Goal: Task Accomplishment & Management: Use online tool/utility

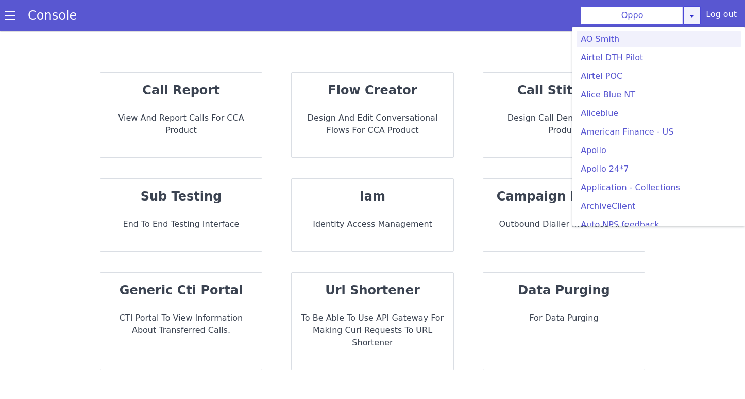
click at [695, 18] on icon at bounding box center [692, 16] width 8 height 8
click at [699, 18] on link at bounding box center [692, 15] width 18 height 19
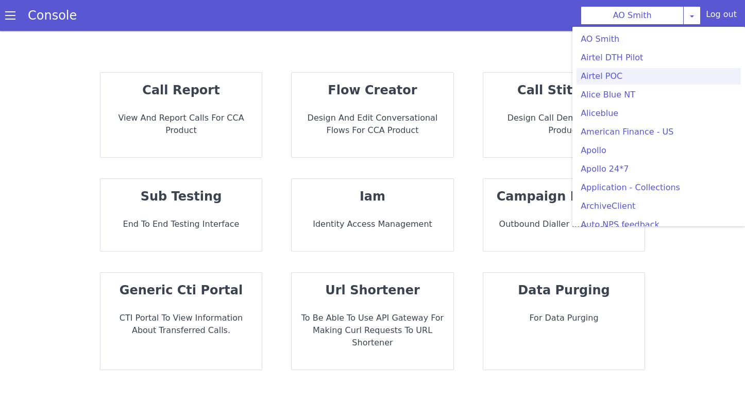
scroll to position [2918, 0]
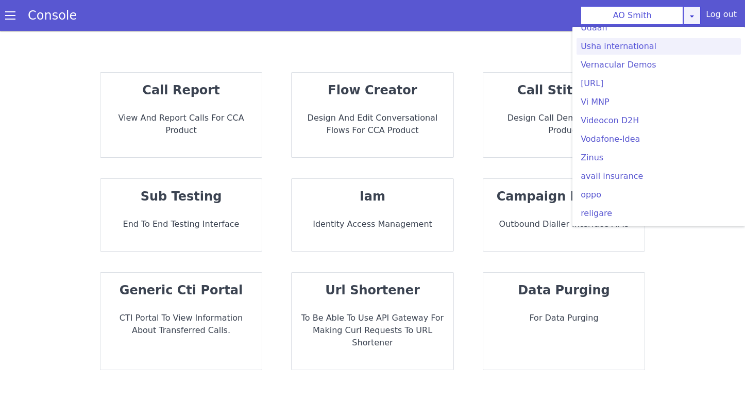
click at [693, 18] on icon at bounding box center [692, 16] width 8 height 8
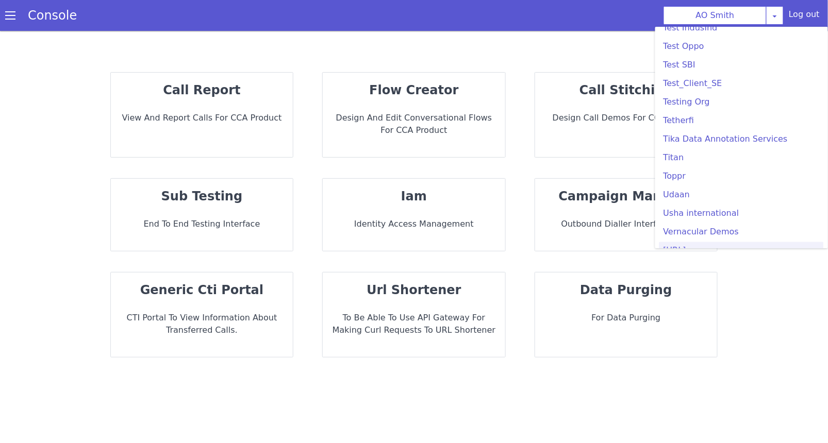
scroll to position [2905, 0]
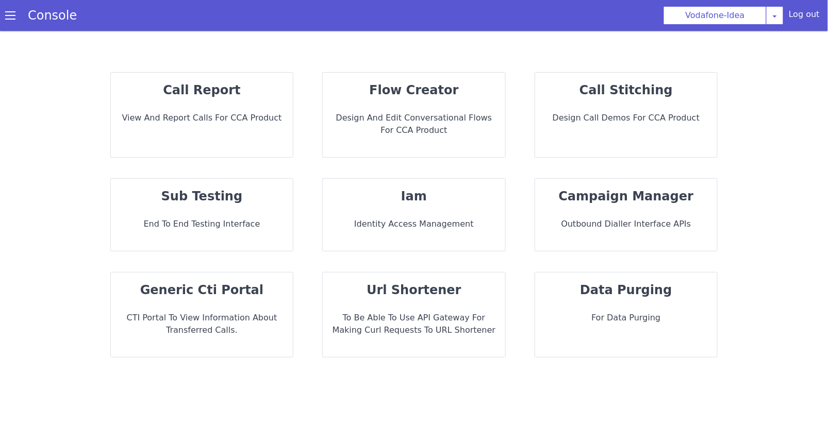
click at [193, 243] on div "sub testing End to End Testing Interface" at bounding box center [202, 215] width 182 height 72
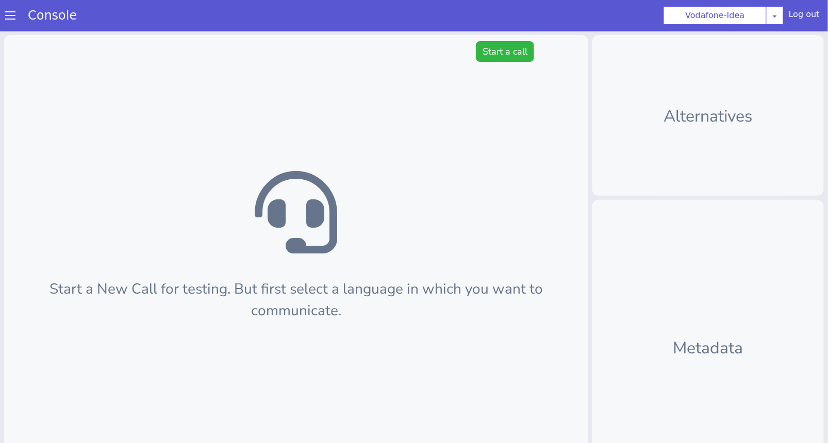
scroll to position [3, 0]
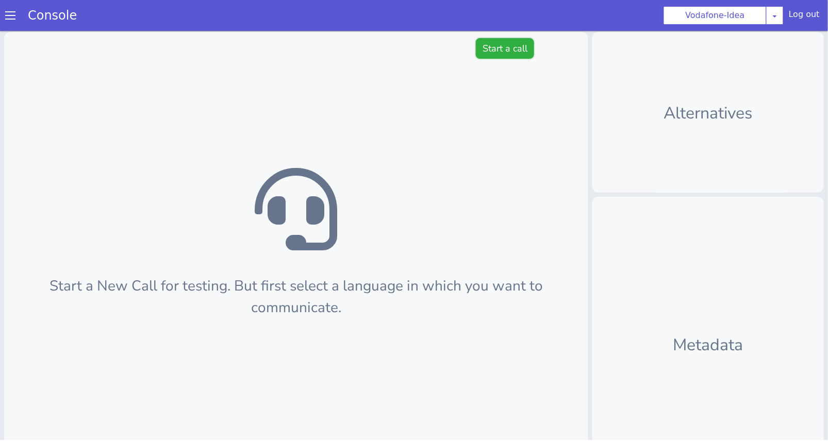
click at [501, 48] on button "Start a call" at bounding box center [505, 48] width 58 height 21
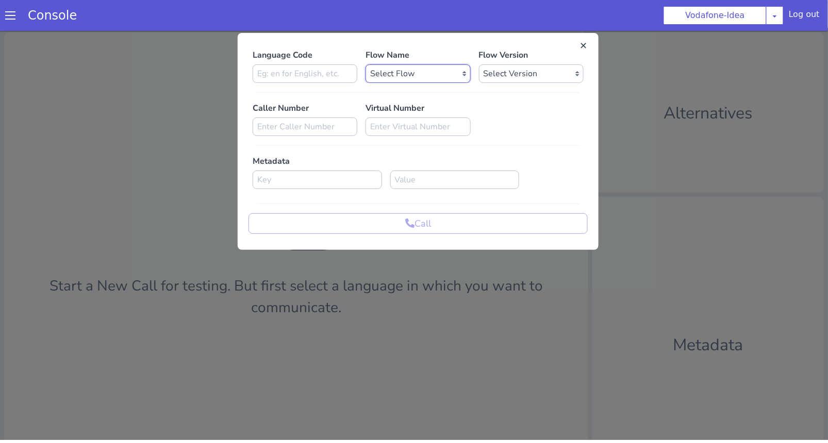
click at [397, 82] on select "Select Flow Vi_uc3_farmer_bot vi_uc3_ocm_api_load_test FarmerBot_ta Vi_mnp_rete…" at bounding box center [417, 73] width 105 height 19
select select "19db61bd-5fe9-41e3-8ca7-afe9eea2095b"
click at [365, 64] on select "Select Flow Vi_uc3_farmer_bot vi_uc3_ocm_api_load_test FarmerBot_ta Vi_mnp_rete…" at bounding box center [417, 73] width 105 height 19
click at [284, 75] on input at bounding box center [305, 73] width 105 height 19
type input "en"
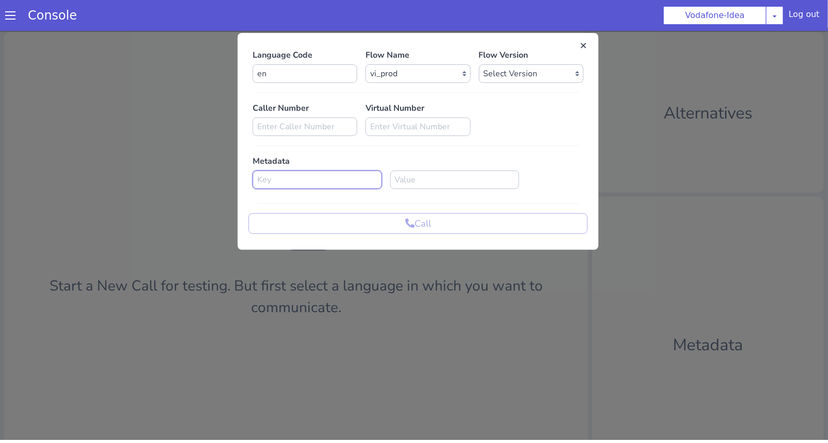
paste input "MSISDN_ALLOC_SHEET"
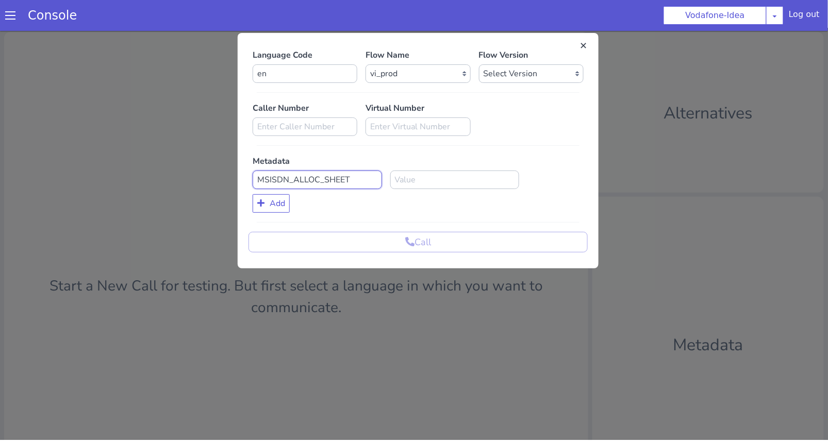
type input "MSISDN_ALLOC_SHEET"
type input "123"
click at [258, 201] on icon at bounding box center [260, 202] width 7 height 8
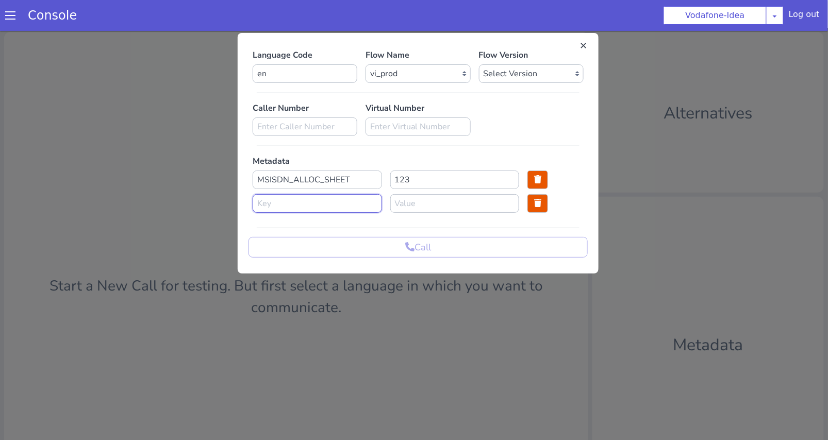
click at [294, 197] on input at bounding box center [317, 203] width 129 height 19
paste input "ALLOC_END_DATE_ALLOC_SHEET"
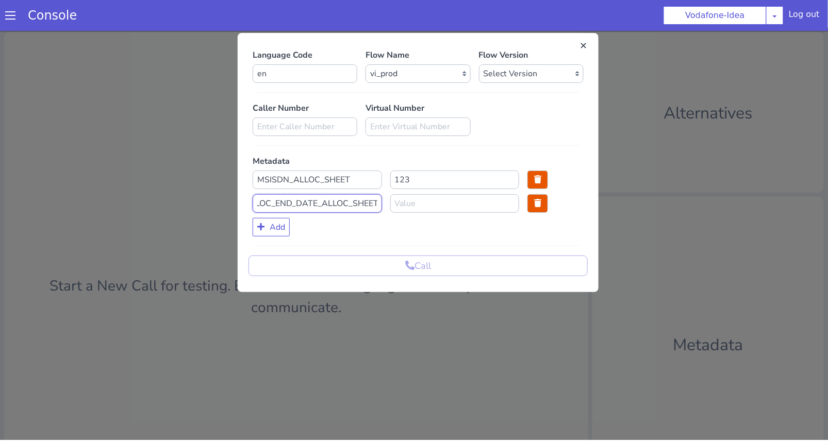
type input "ALLOC_END_DATE_ALLOC_SHEET"
click at [417, 206] on input at bounding box center [454, 203] width 129 height 19
paste input "07-26-25"
type input "07-26-25"
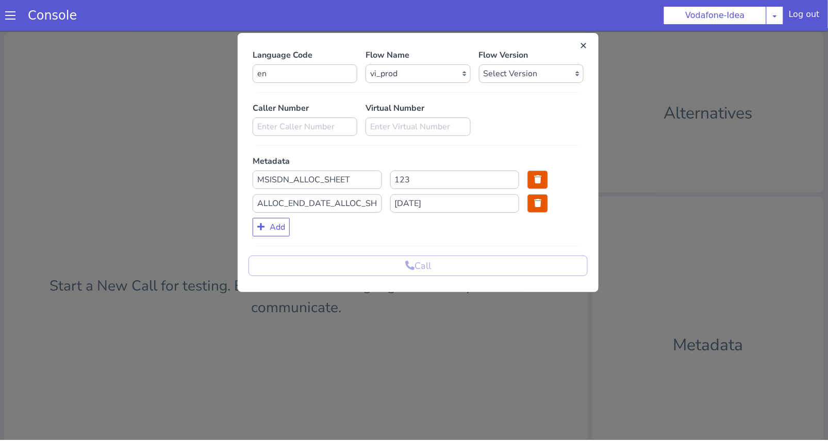
click at [396, 260] on div "Call" at bounding box center [417, 265] width 339 height 21
click at [349, 122] on input at bounding box center [305, 126] width 105 height 19
type input "123"
click at [402, 132] on input at bounding box center [417, 126] width 105 height 19
type input "123"
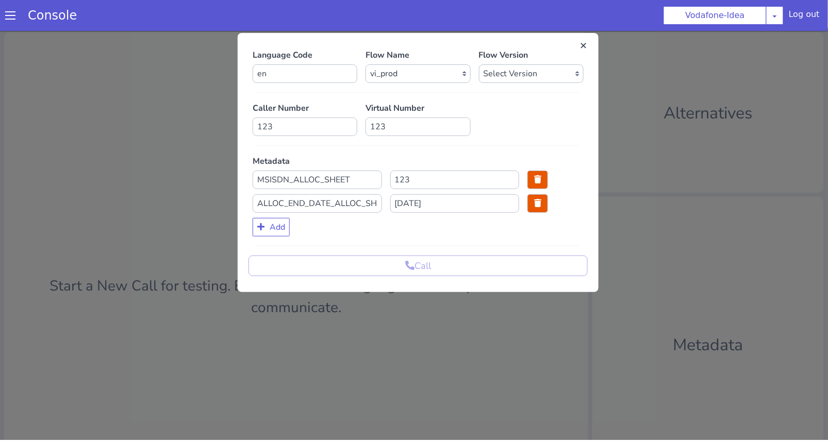
click at [386, 263] on div "Call" at bounding box center [417, 265] width 339 height 21
click at [420, 120] on input "123" at bounding box center [417, 126] width 105 height 19
click at [511, 73] on select "Select Version 0.4.23 0.4.22 0.4.21 0.4.20 0.4.19 0.4.18 0.4.17 0.4.16 0.4.15 0…" at bounding box center [531, 73] width 105 height 19
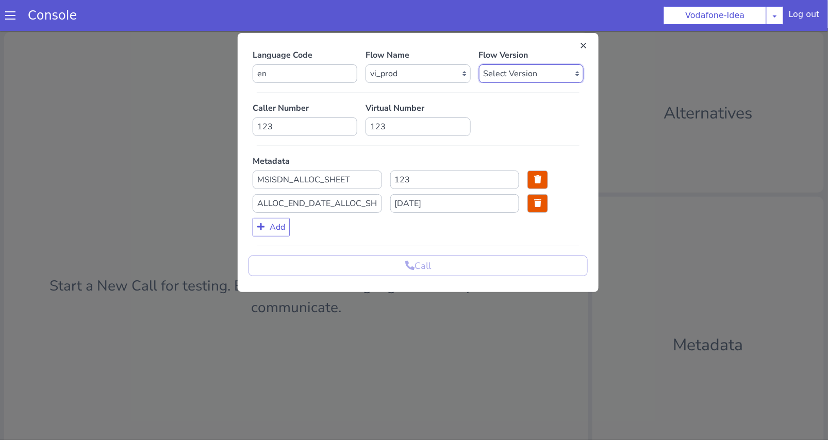
select select "0.4.23"
click at [479, 64] on select "Select Version 0.4.23 0.4.22 0.4.21 0.4.20 0.4.19 0.4.18 0.4.17 0.4.16 0.4.15 0…" at bounding box center [531, 73] width 105 height 19
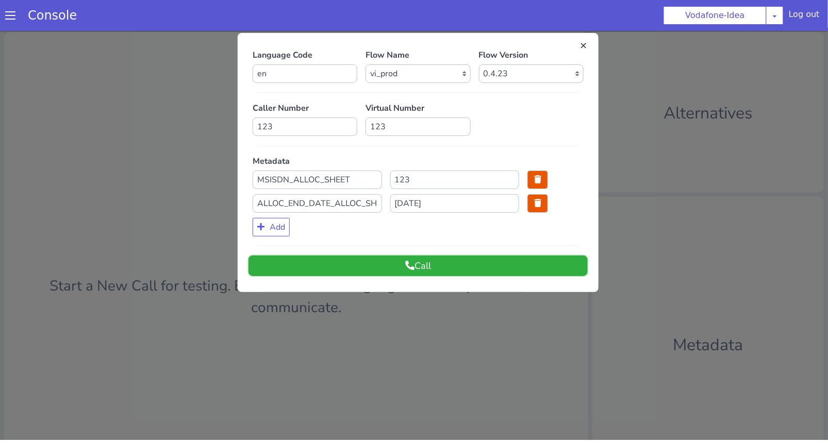
click at [409, 265] on icon at bounding box center [409, 264] width 9 height 9
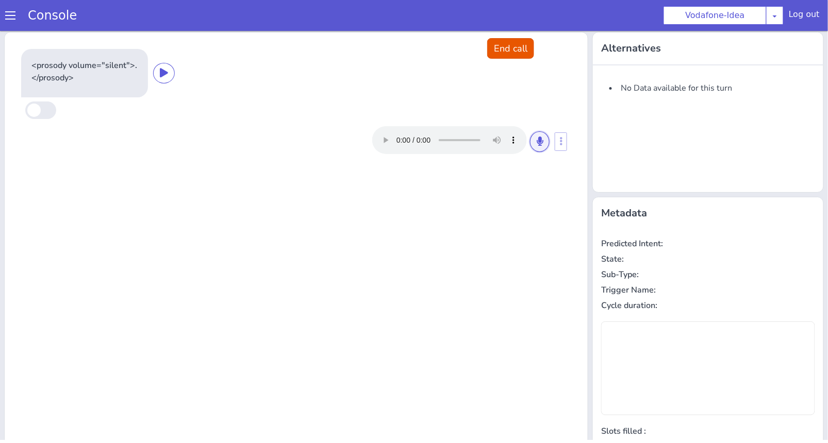
click at [537, 144] on button at bounding box center [540, 141] width 20 height 21
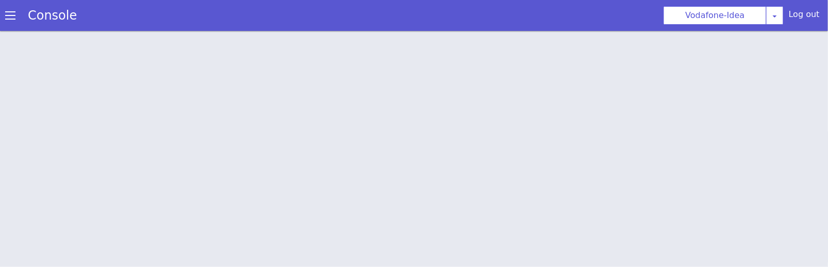
scroll to position [3, 0]
click at [426, 27] on html at bounding box center [414, 27] width 828 height 0
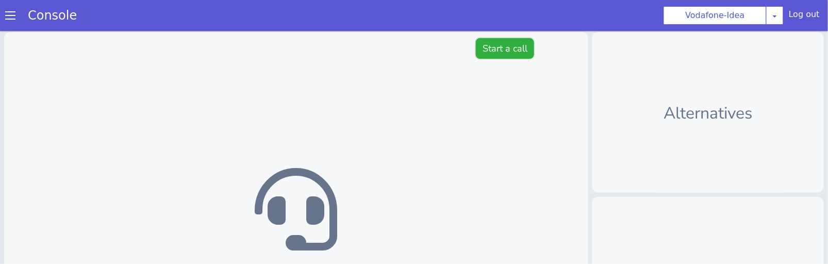
click at [523, 43] on button "Start a call" at bounding box center [505, 48] width 58 height 21
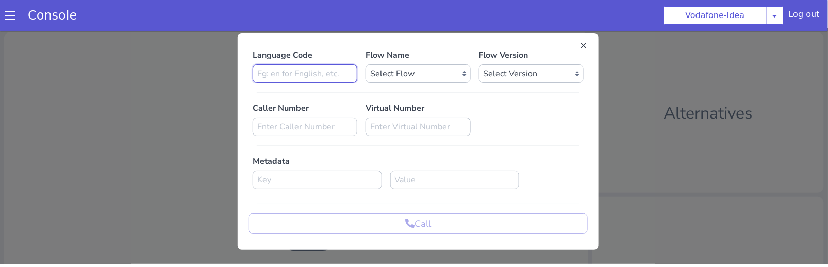
click at [324, 74] on input at bounding box center [305, 73] width 105 height 19
type input "en"
click at [439, 66] on select "Select Flow Vi_uc3_farmer_bot vi_uc3_ocm_api_load_test FarmerBot_ta Vi_mnp_rete…" at bounding box center [417, 73] width 105 height 19
select select "19db61bd-5fe9-41e3-8ca7-afe9eea2095b"
click at [365, 64] on select "Select Flow Vi_uc3_farmer_bot vi_uc3_ocm_api_load_test FarmerBot_ta Vi_mnp_rete…" at bounding box center [417, 73] width 105 height 19
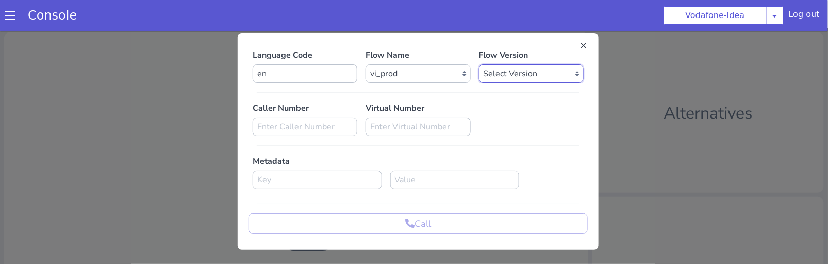
click at [525, 66] on select "Select Version 0.4.23 0.4.22 0.4.21 0.4.20 0.4.19 0.4.18 0.4.17 0.4.16 0.4.15 0…" at bounding box center [531, 73] width 105 height 19
select select "0.4.23"
click at [479, 64] on select "Select Version 0.4.23 0.4.22 0.4.21 0.4.20 0.4.19 0.4.18 0.4.17 0.4.16 0.4.15 0…" at bounding box center [531, 73] width 105 height 19
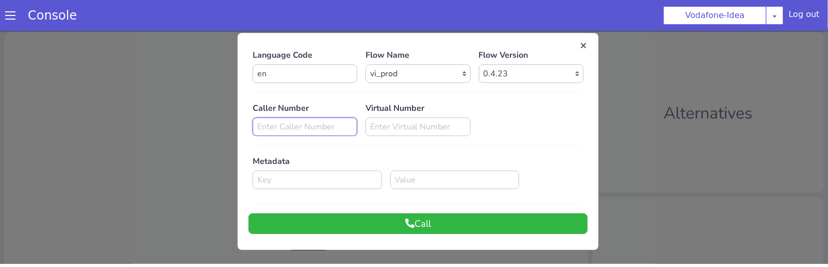
click at [351, 128] on input at bounding box center [305, 126] width 105 height 19
paste input "MSISDN_ALLOC_SHEET"
type input "MSISDN_ALLOC_SHEET"
click at [316, 177] on input at bounding box center [317, 179] width 129 height 19
paste input "MSISDN_ALLOC_SHEET"
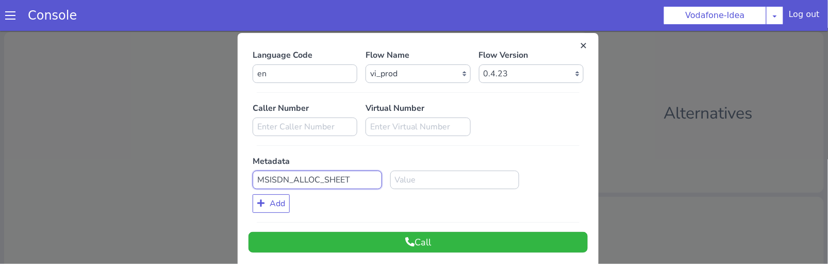
type input "MSISDN_ALLOC_SHEET"
click at [422, 180] on input at bounding box center [454, 179] width 129 height 19
paste input "8805007225"
type input "8805007225"
click at [272, 203] on button "Add" at bounding box center [271, 203] width 37 height 19
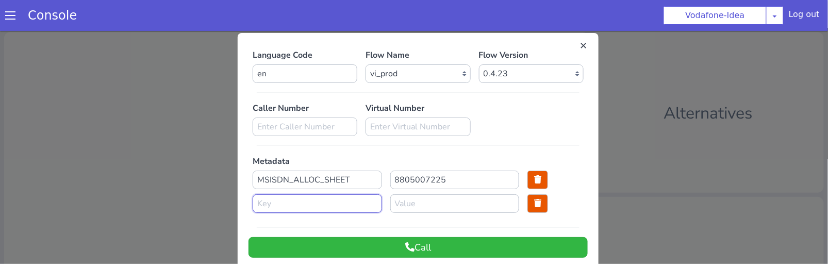
click at [272, 203] on input at bounding box center [317, 203] width 129 height 19
paste input "ALLOC_END_DATE_ALLOC_SHEET"
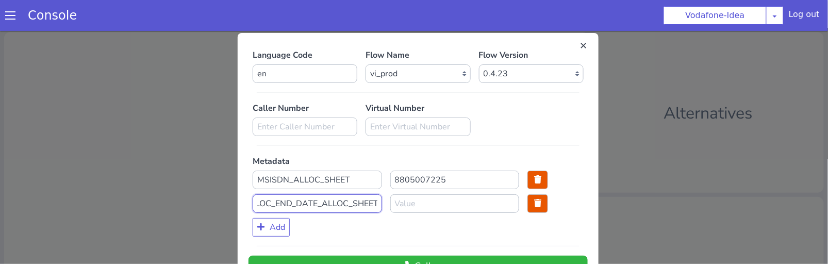
type input "ALLOC_END_DATE_ALLOC_SHEET"
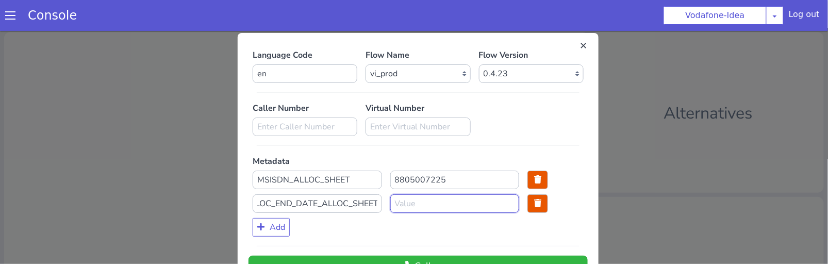
click at [433, 198] on input at bounding box center [454, 203] width 129 height 19
paste input "09-01-25"
type input "09-01-25"
click at [391, 125] on input at bounding box center [417, 126] width 105 height 19
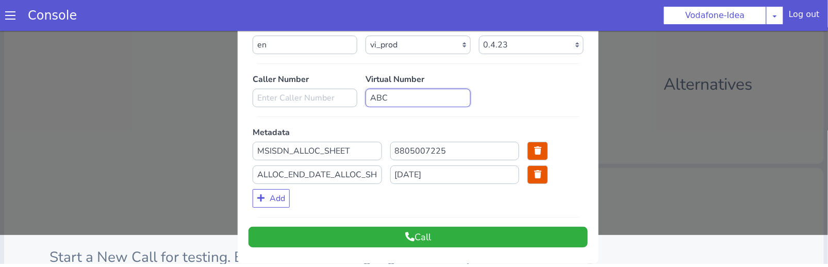
scroll to position [28, 0]
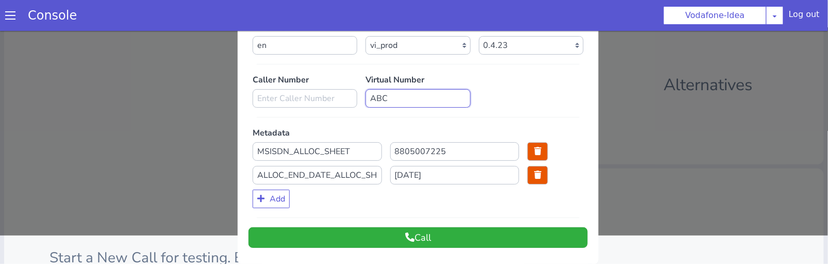
type input "ABC"
click at [371, 232] on button "Call" at bounding box center [417, 237] width 339 height 21
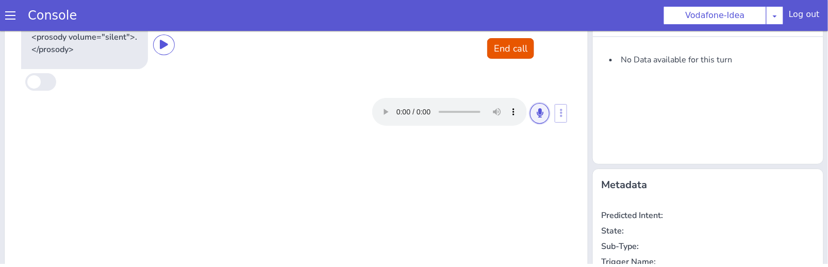
click at [537, 112] on button at bounding box center [540, 113] width 20 height 21
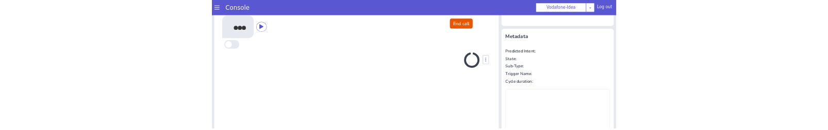
scroll to position [0, 0]
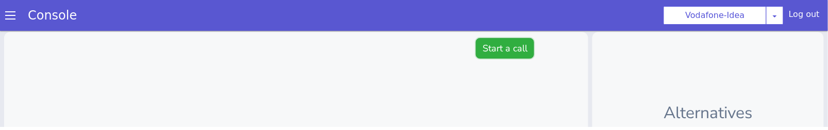
click at [495, 41] on button "Start a call" at bounding box center [505, 48] width 58 height 21
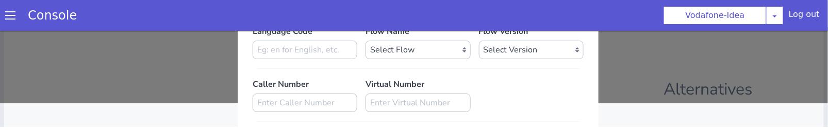
scroll to position [24, 0]
click at [331, 98] on input at bounding box center [305, 102] width 105 height 19
type input "123"
click at [413, 103] on input at bounding box center [417, 102] width 105 height 19
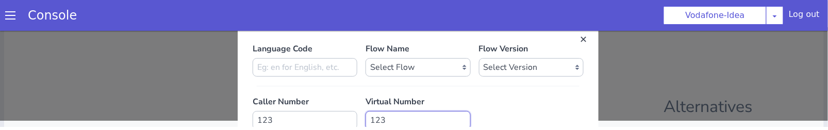
scroll to position [0, 0]
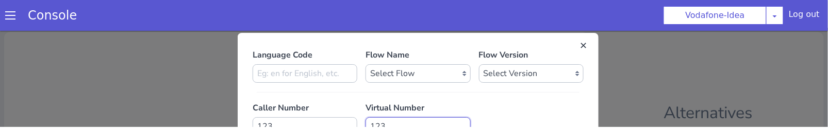
type input "123"
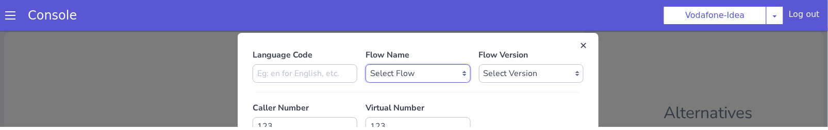
click at [408, 67] on select "Select Flow Vi_uc3_farmer_bot vi_uc3_ocm_api_load_test FarmerBot_ta Vi_mnp_rete…" at bounding box center [417, 73] width 105 height 19
select select "19db61bd-5fe9-41e3-8ca7-afe9eea2095b"
click at [365, 64] on select "Select Flow Vi_uc3_farmer_bot vi_uc3_ocm_api_load_test FarmerBot_ta Vi_mnp_rete…" at bounding box center [417, 73] width 105 height 19
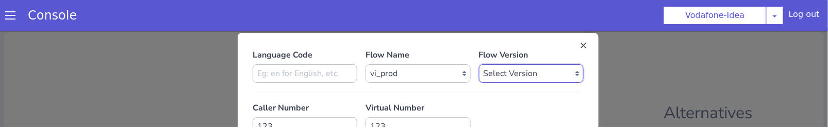
click at [533, 75] on select "Select Version 0.4.23 0.4.22 0.4.21 0.4.20 0.4.19 0.4.18 0.4.17 0.4.16 0.4.15 0…" at bounding box center [531, 73] width 105 height 19
select select "0.4.23"
click at [479, 64] on select "Select Version 0.4.23 0.4.22 0.4.21 0.4.20 0.4.19 0.4.18 0.4.17 0.4.16 0.4.15 0…" at bounding box center [531, 73] width 105 height 19
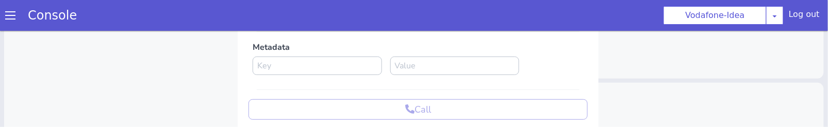
scroll to position [115, 0]
click at [379, 104] on div "Call" at bounding box center [417, 107] width 339 height 21
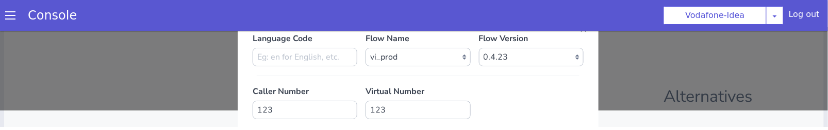
scroll to position [18, 0]
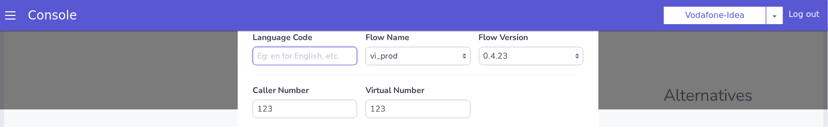
click at [319, 57] on input at bounding box center [305, 55] width 105 height 19
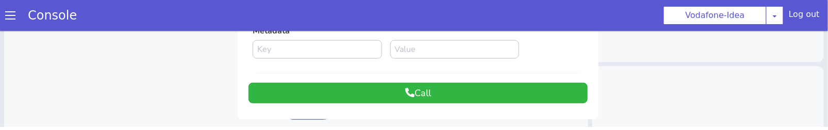
scroll to position [137, 0]
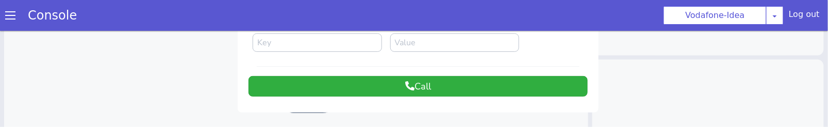
type input "mr"
click at [307, 79] on button "Call" at bounding box center [417, 86] width 339 height 21
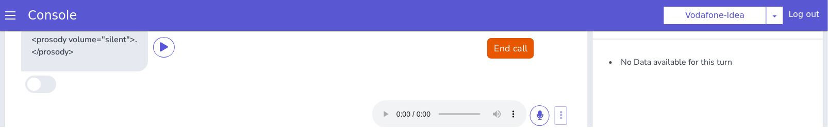
scroll to position [45, 0]
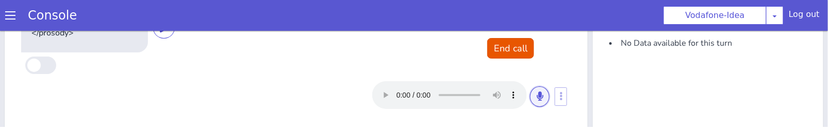
click at [535, 93] on button at bounding box center [540, 96] width 20 height 21
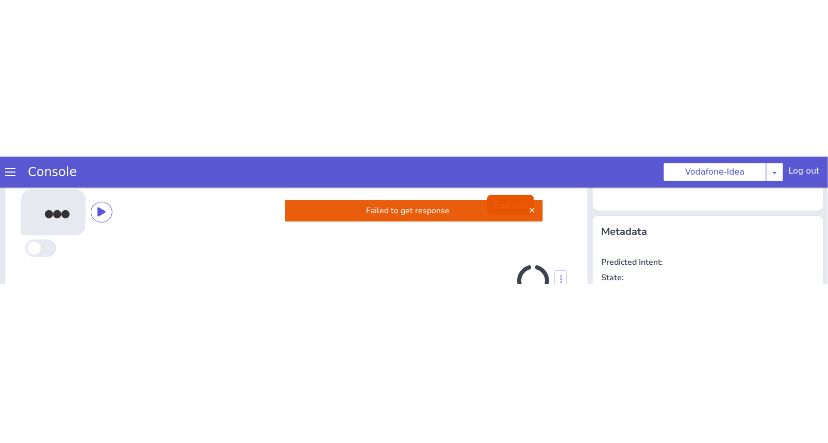
scroll to position [0, 0]
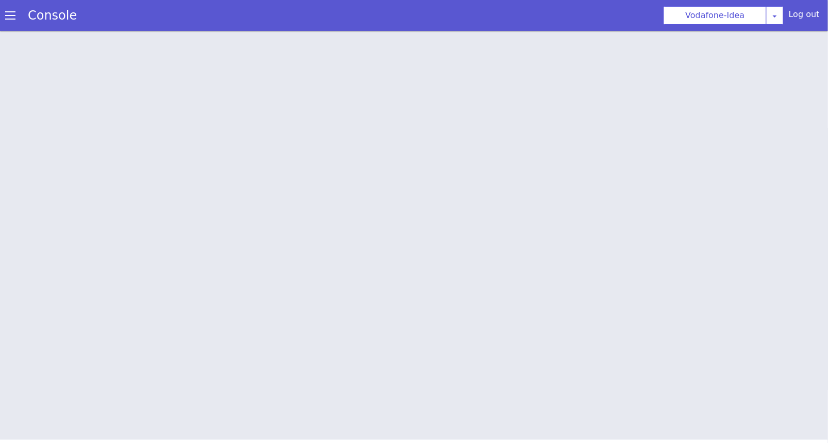
click at [14, 14] on span at bounding box center [10, 15] width 10 height 10
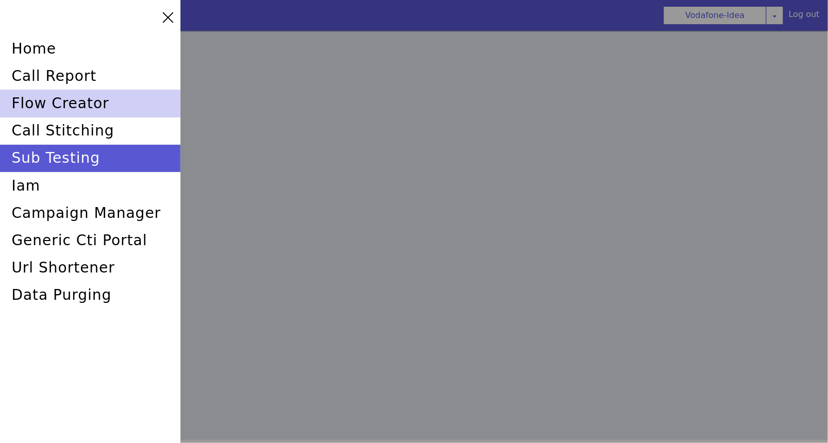
click at [53, 100] on div "flow creator" at bounding box center [90, 103] width 180 height 27
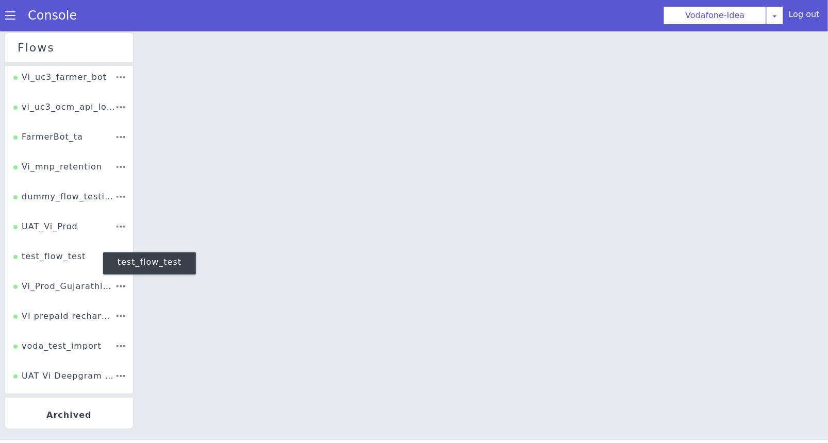
scroll to position [355, 0]
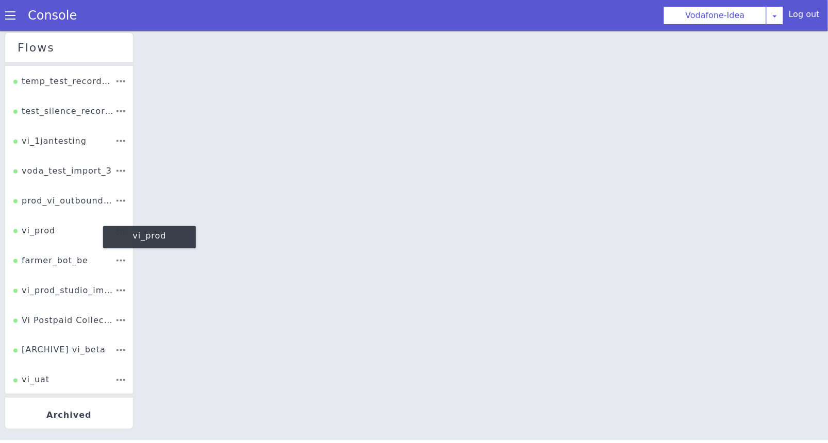
click at [38, 234] on div "vi_prod" at bounding box center [34, 234] width 42 height 20
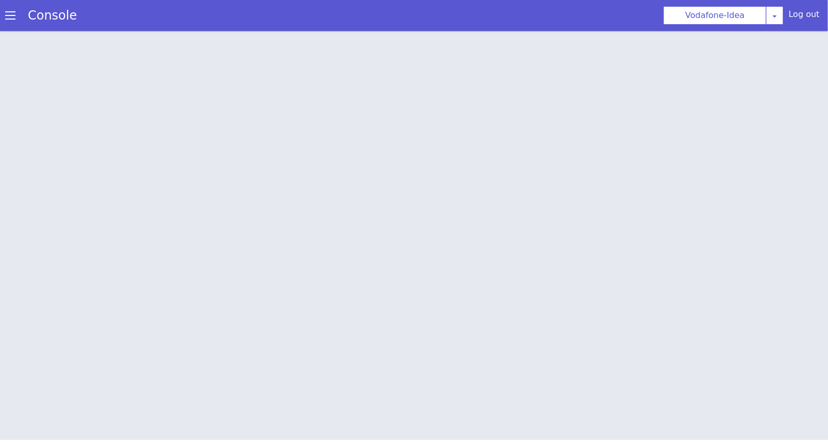
click at [38, 234] on div at bounding box center [414, 235] width 828 height 412
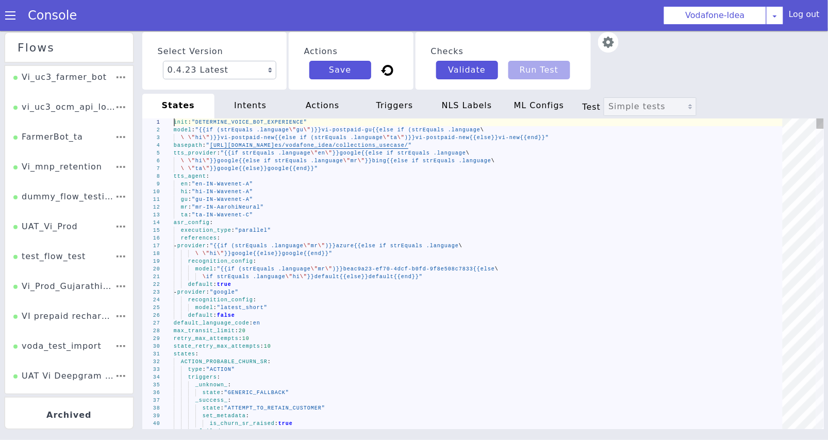
scroll to position [0, 292]
click at [611, 46] on img at bounding box center [608, 41] width 21 height 21
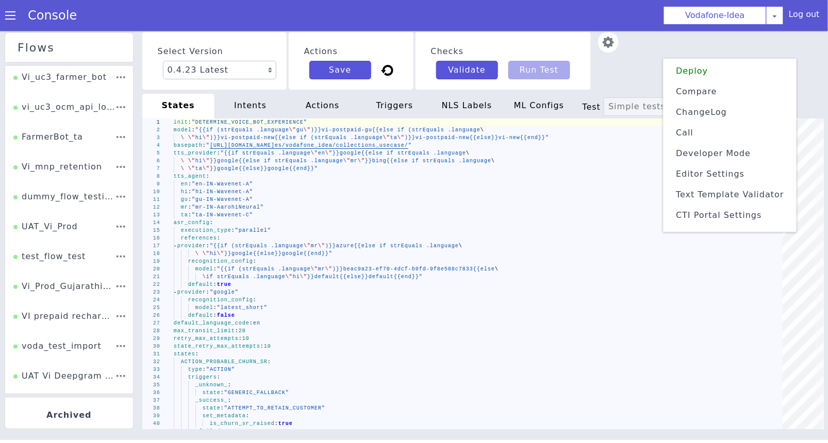
click at [706, 112] on li "ChangeLog" at bounding box center [729, 112] width 125 height 16
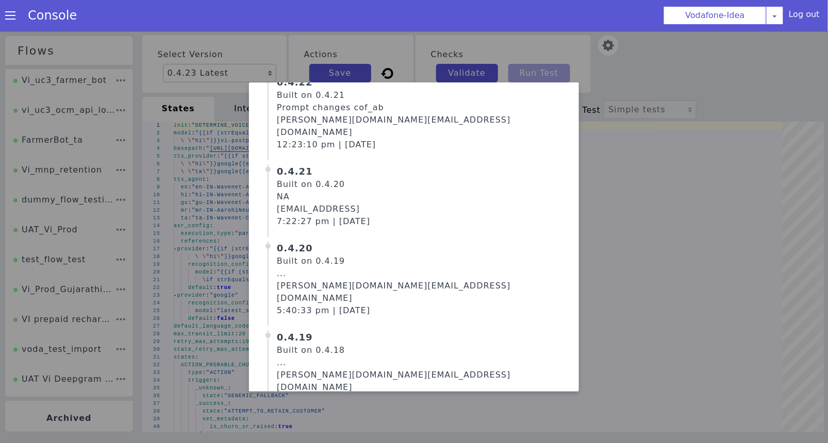
scroll to position [0, 0]
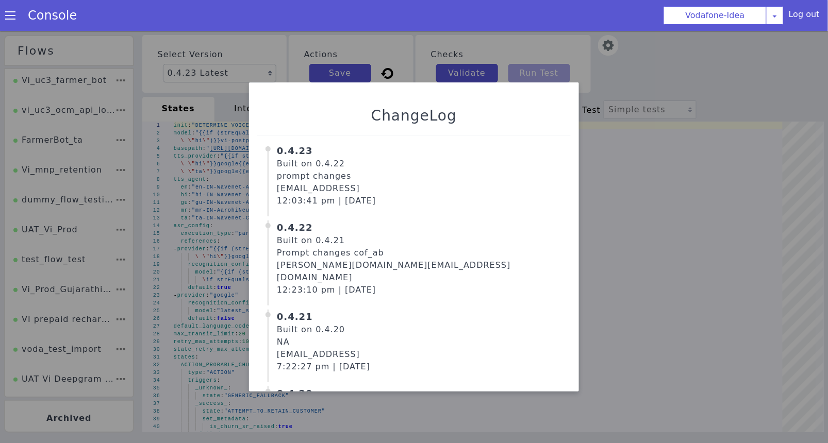
click at [632, 191] on div at bounding box center [414, 238] width 828 height 412
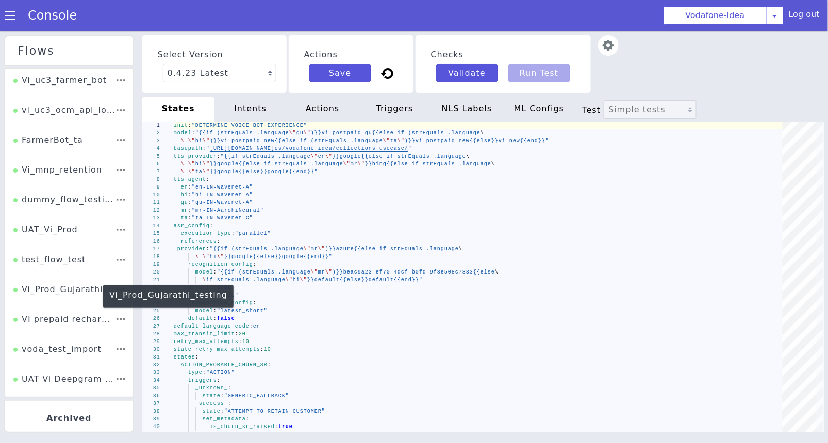
click at [30, 292] on div "Vi_Prod_Gujarathi_testing" at bounding box center [64, 293] width 102 height 20
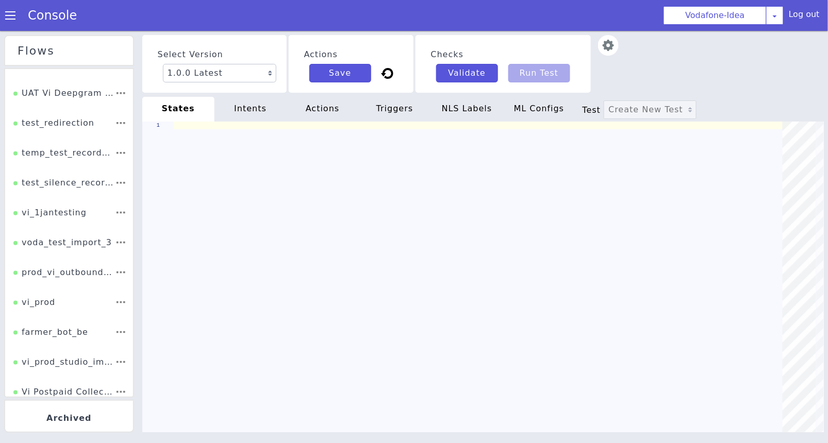
scroll to position [283, 0]
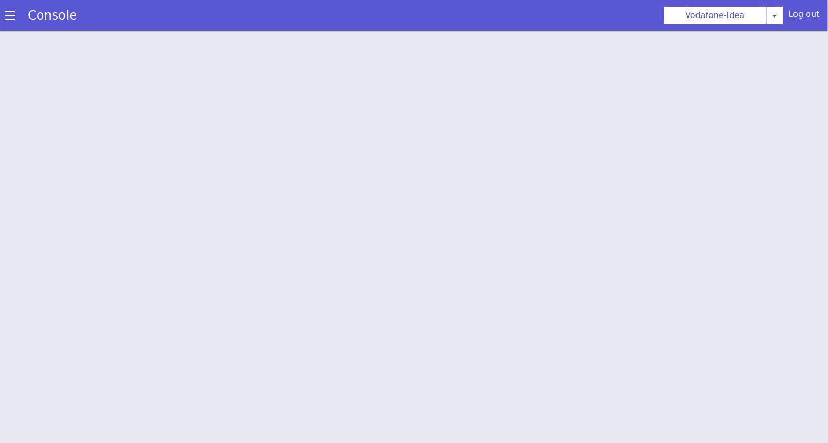
click at [33, 300] on div at bounding box center [414, 238] width 828 height 412
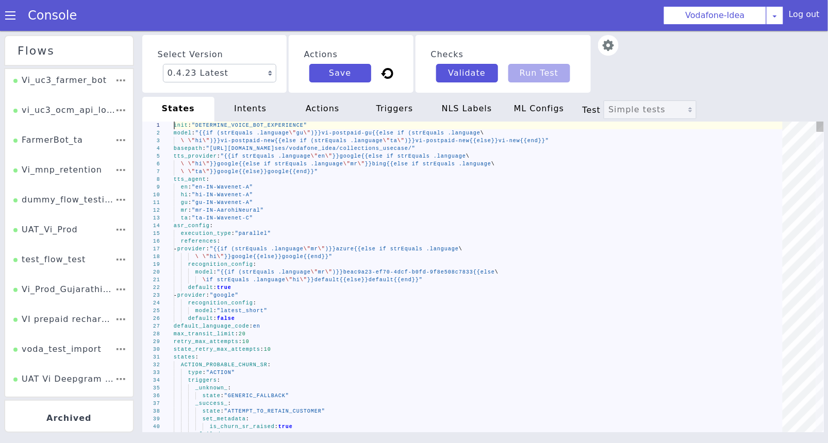
scroll to position [0, 292]
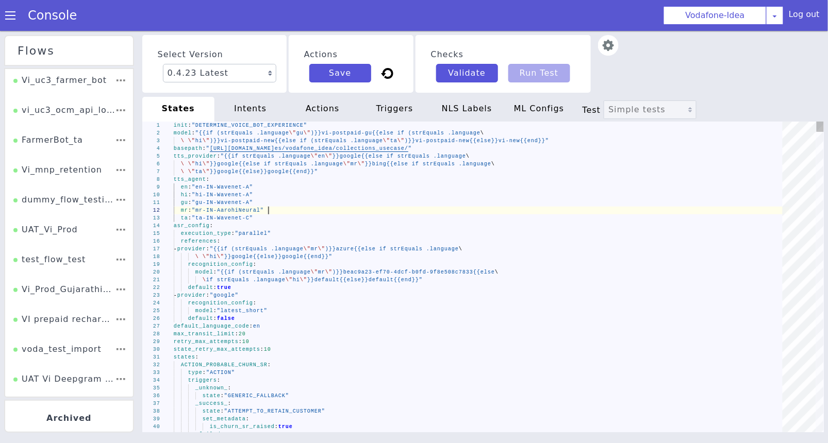
click at [271, 208] on div "mr : "mr-IN-AarohiNeural"" at bounding box center [482, 210] width 616 height 8
click at [590, 110] on span "Test" at bounding box center [593, 110] width 22 height 10
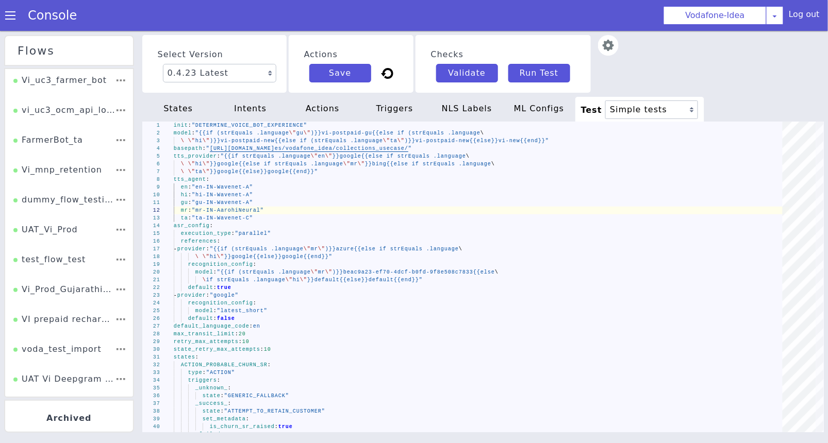
type textarea "# MSISDN_ALLOC_SHEET: "9830430430" call_type: "inbound" ALLOC_END_DATE_ALLOC_SH…"
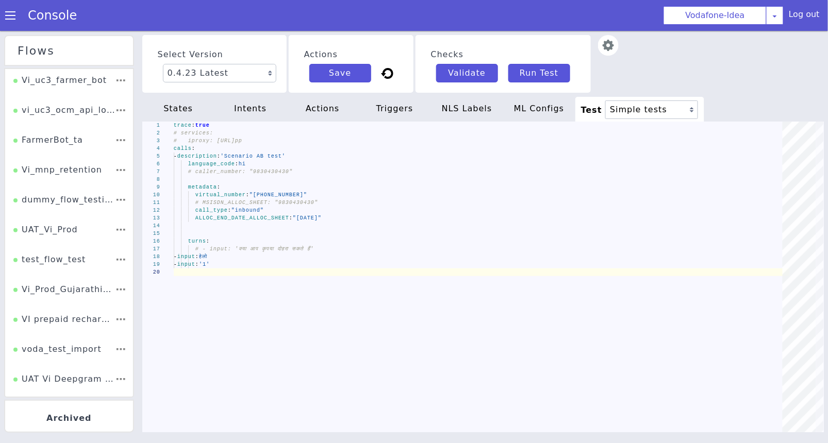
click at [543, 113] on div "ML Configs" at bounding box center [539, 108] width 72 height 25
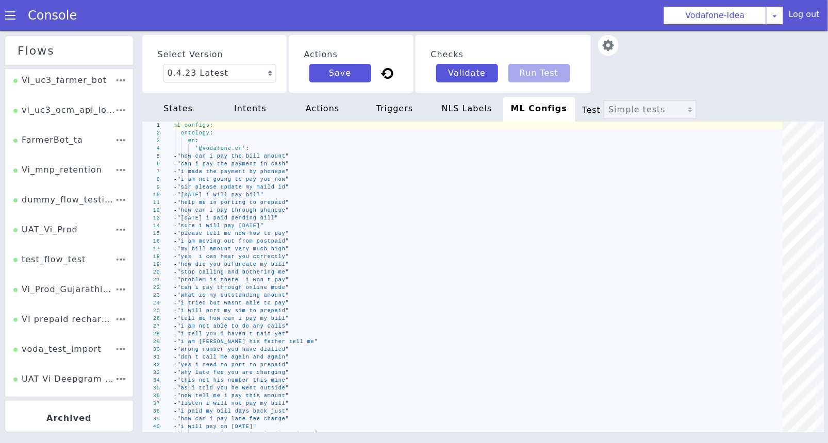
click at [247, 113] on div "intents" at bounding box center [250, 108] width 72 height 25
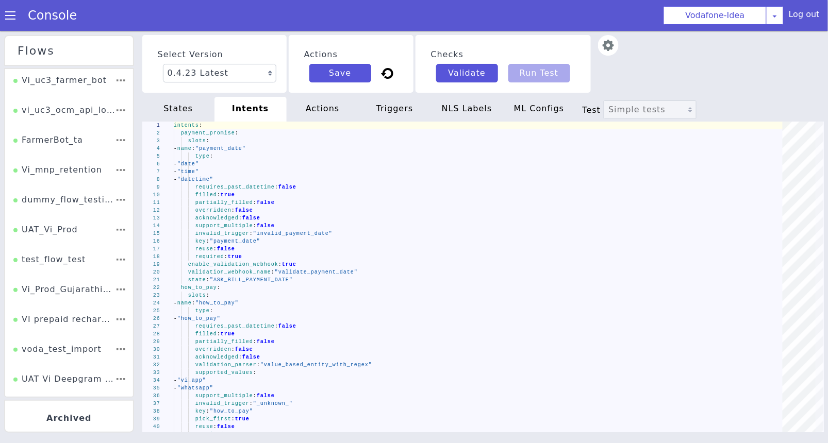
click at [459, 109] on div "NLS Labels" at bounding box center [467, 108] width 72 height 25
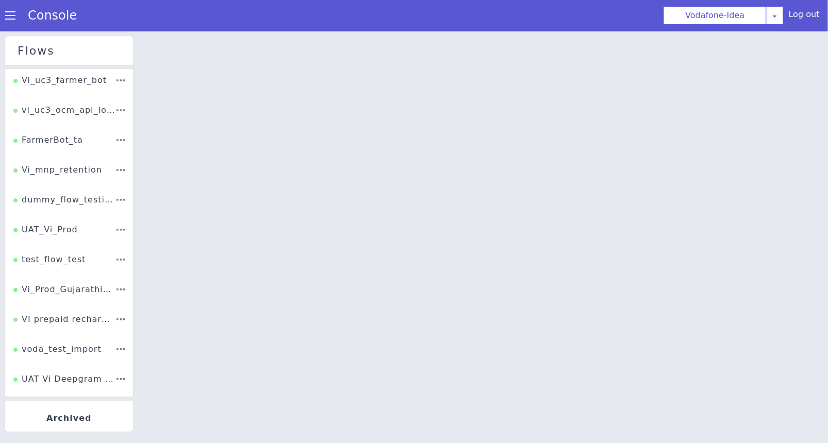
click at [477, 240] on div at bounding box center [480, 220] width 62 height 62
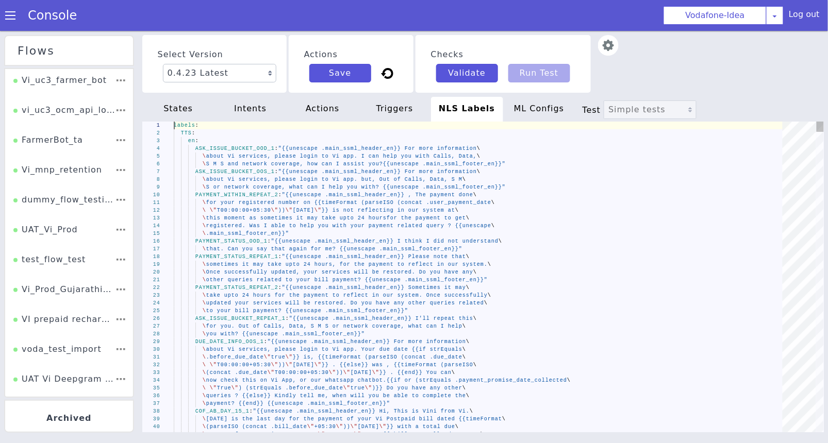
scroll to position [0, 137]
type textarea "labels: TTS: en: ASK_ISSUE_BUCKET_OOD_1: "{{unescape .main_ssml_header_en}} For…"
type textarea "r"
type textarea "labels: TTS: en: ASK_ISSUE_BUCKET_OOD_1: "{{unescape .main_ssml_header_en}} For…"
type textarea "ra"
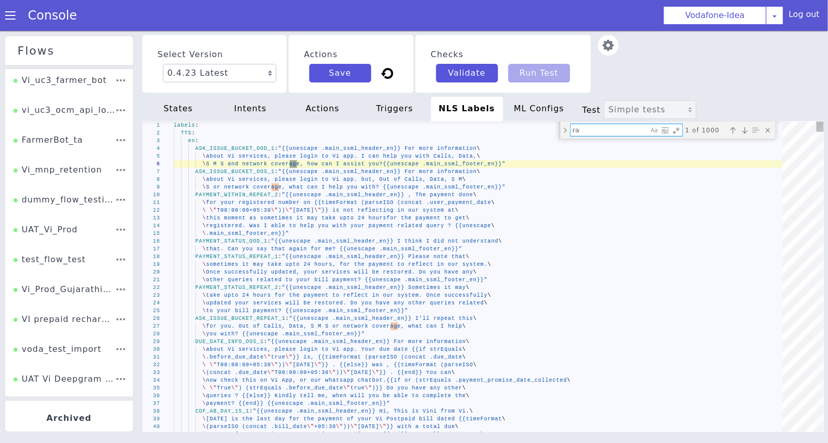
type textarea "\ including late fee. Will you be able to pay today ? {{unescape .main_ssml_foo…"
type textarea "rang"
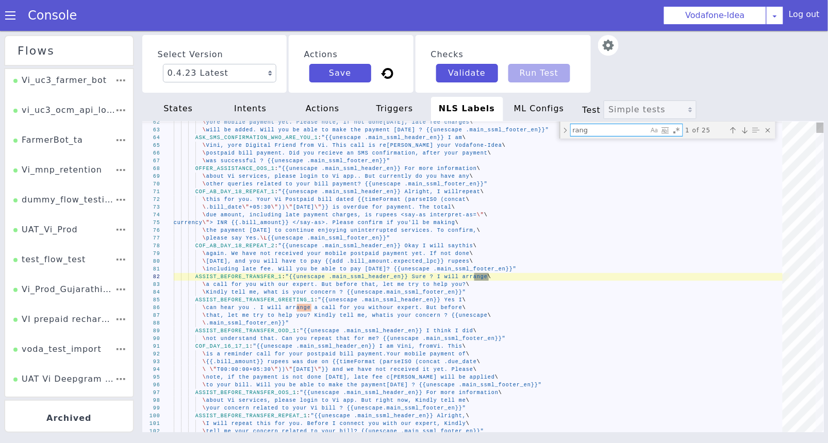
type textarea "\ including late fee. Will you be able to pay today ? {{unescape .main_ssml_foo…"
type textarea "range"
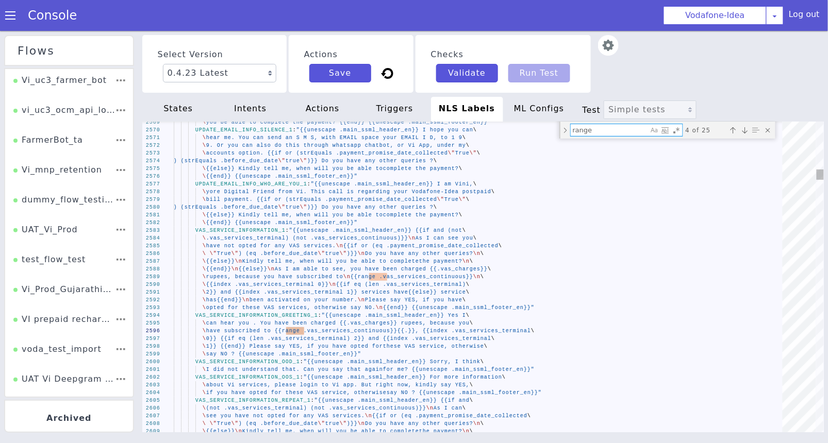
type textarea "\ 2}} and {{index .vas_services_terminal 1}} services have{{else}} service\ \ h…"
type textarea "{{"
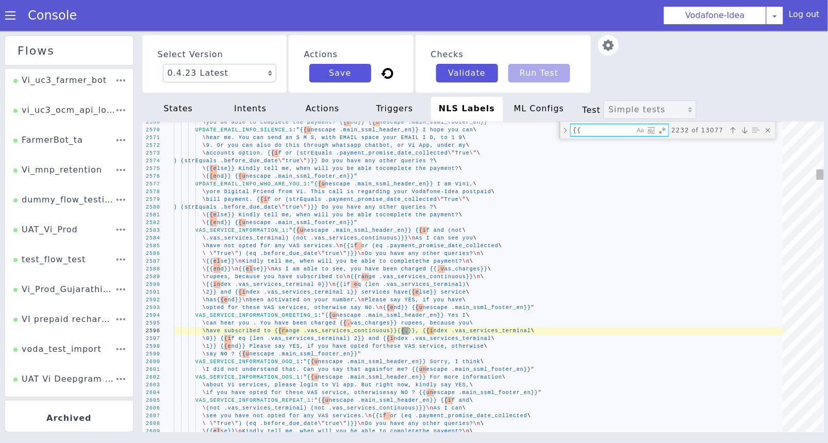
type textarea "\ rupees, because you have subscribed to\n {{range .vas_services_continuous}}\n…"
type textarea "{{r"
type textarea "\ rupees, because you have subscribed to\n {{range .vas_services_continuous}}\n…"
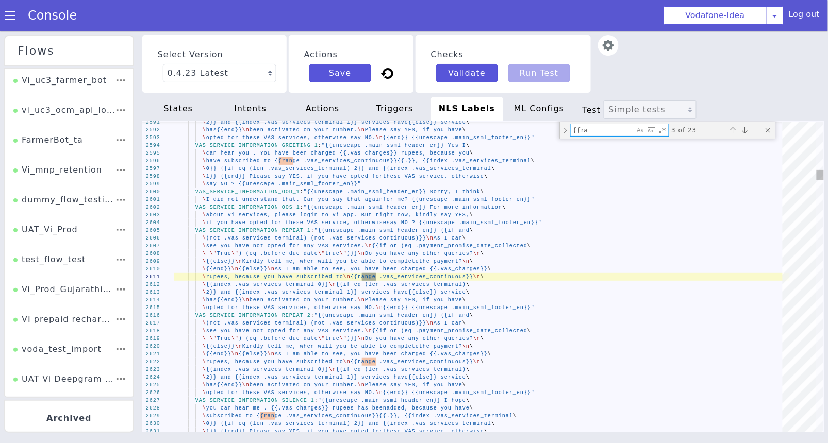
type textarea "{{ran"
type textarea "\ rupees, because you have subscribed to\n {{range .vas_services_continuous}}\n…"
type textarea "{{rang"
type textarea "\ rupees, because you have subscribed to\n {{range .vas_services_continuous}}\n…"
type textarea "{{range"
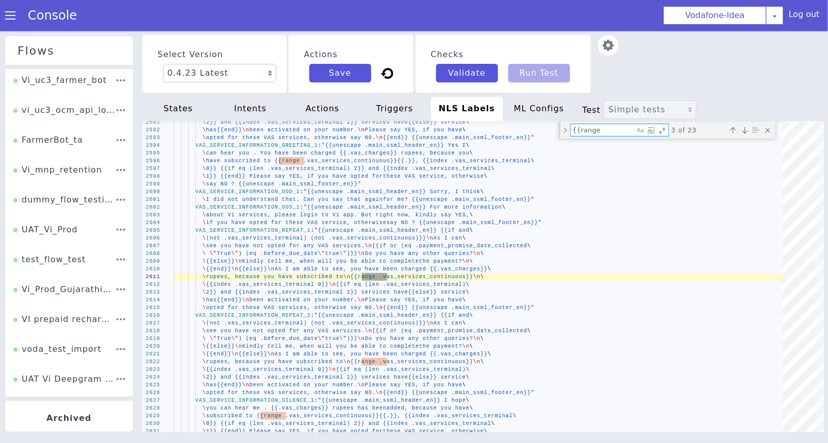
click at [6, 13] on span at bounding box center [10, 15] width 10 height 10
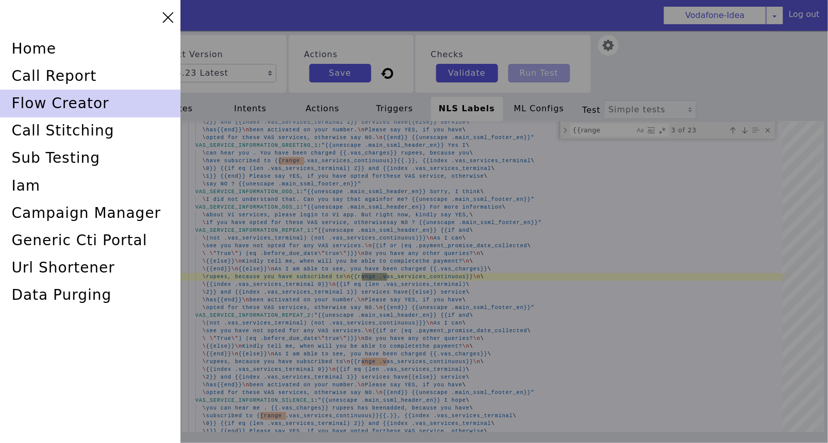
click at [59, 113] on div "flow creator" at bounding box center [90, 103] width 180 height 27
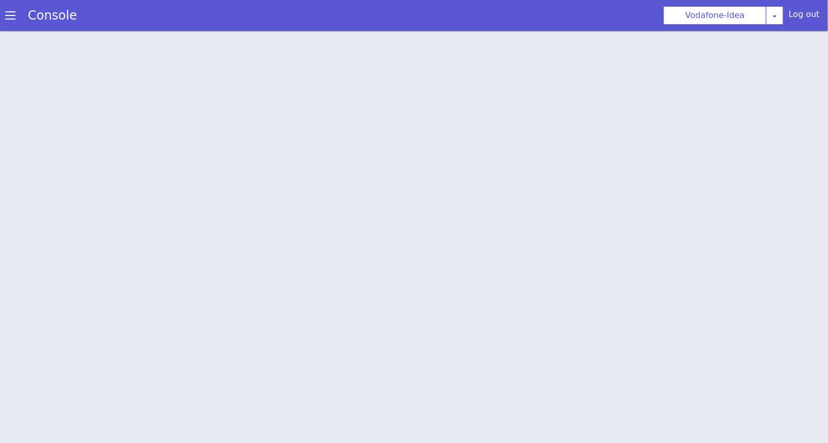
scroll to position [3, 0]
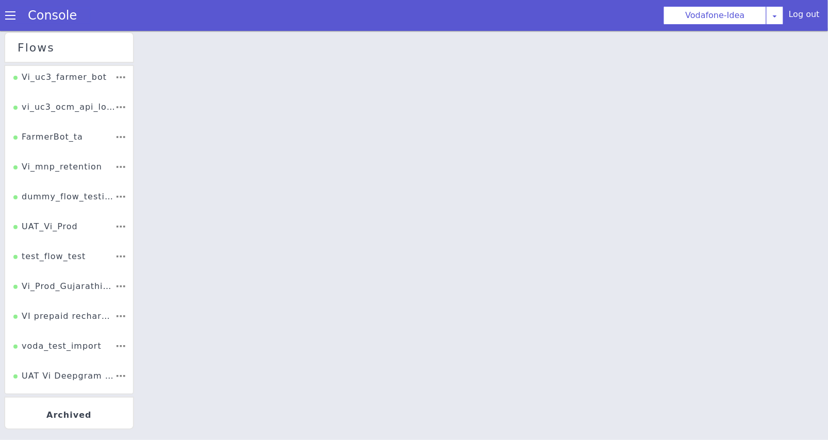
click at [16, 22] on link "Console" at bounding box center [52, 15] width 74 height 14
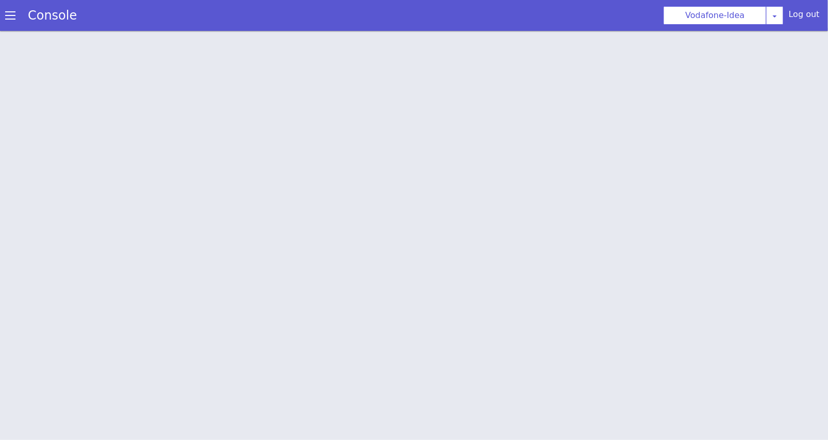
click at [15, 20] on span at bounding box center [10, 15] width 10 height 10
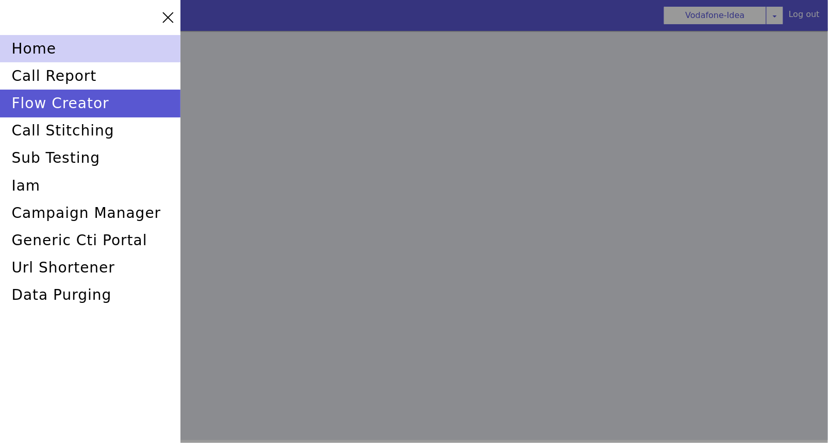
click at [38, 44] on div "home" at bounding box center [90, 48] width 180 height 27
